Goal: Find specific page/section: Find specific page/section

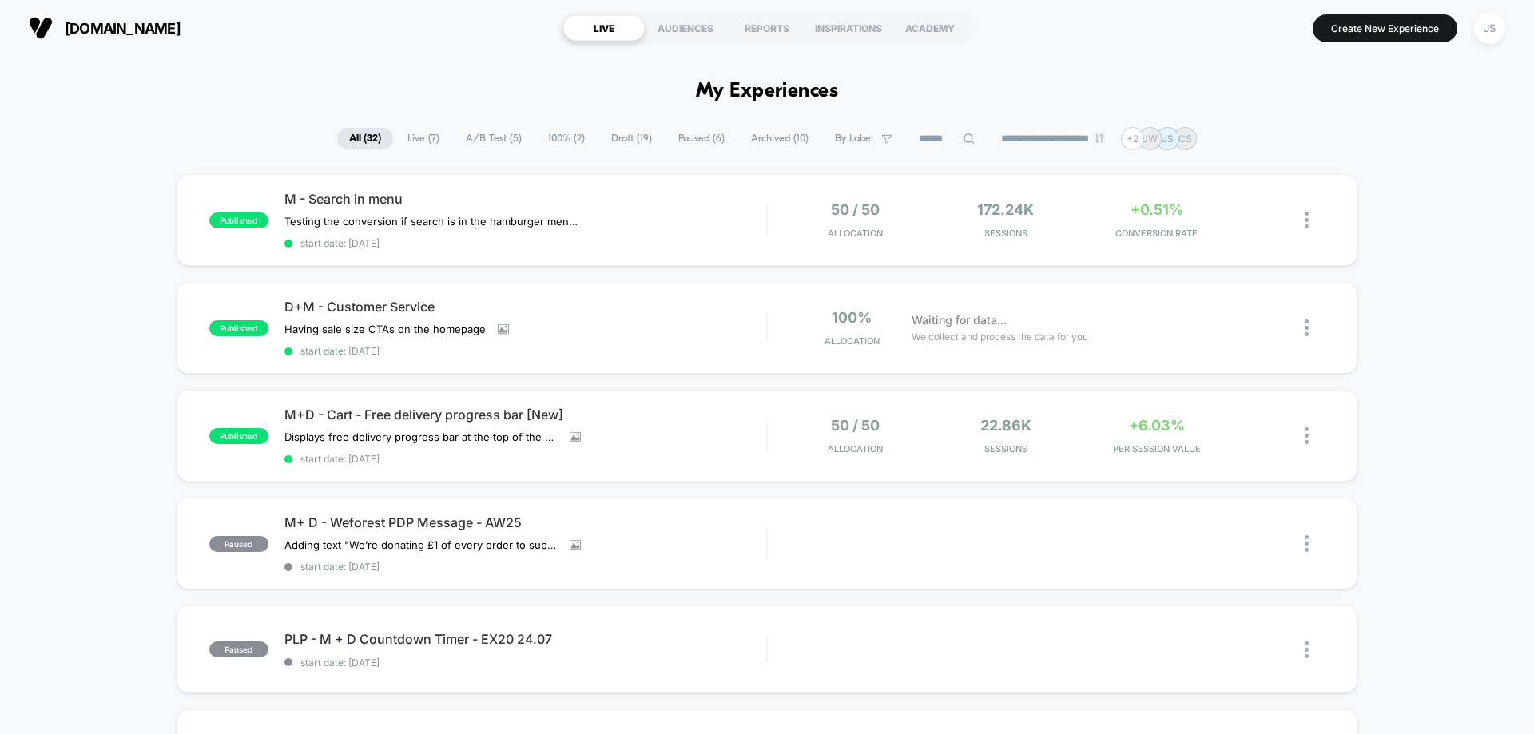
scroll to position [879, 0]
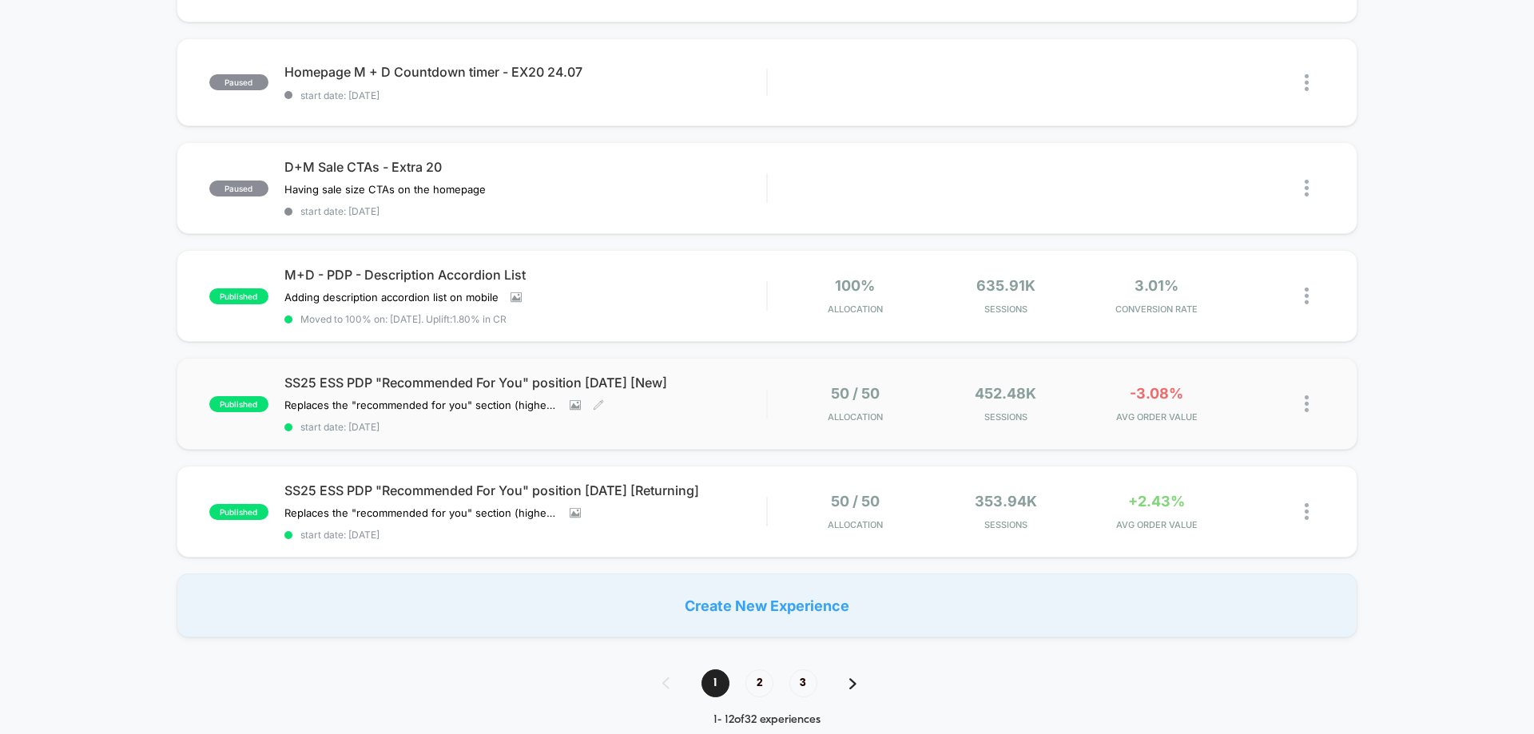
click at [698, 410] on div "SS25 ESS PDP "Recommended For You" position [DATE] [New] Replaces the "recommen…" at bounding box center [525, 404] width 482 height 58
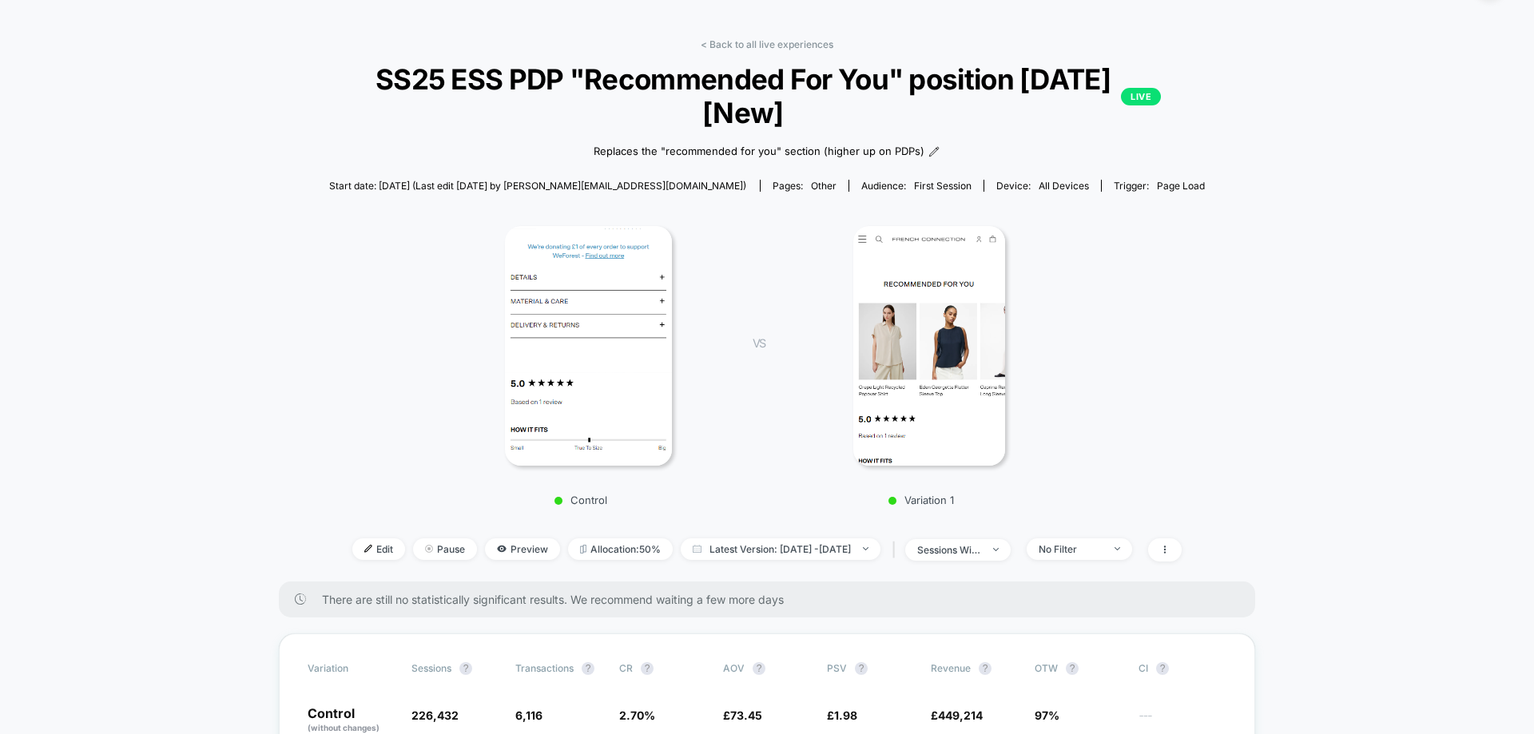
scroll to position [80, 0]
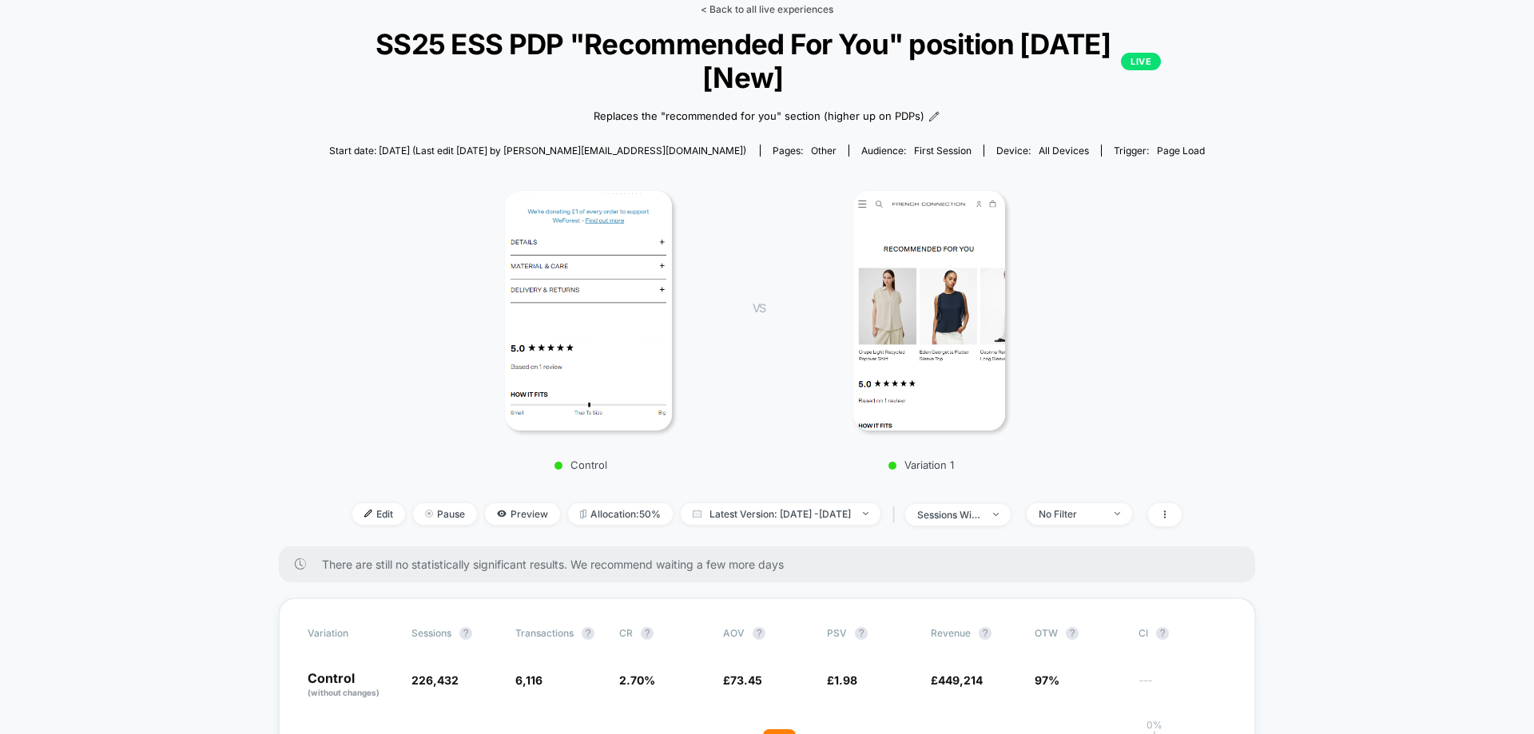
click at [797, 9] on link "< Back to all live experiences" at bounding box center [767, 9] width 133 height 12
